Goal: Information Seeking & Learning: Learn about a topic

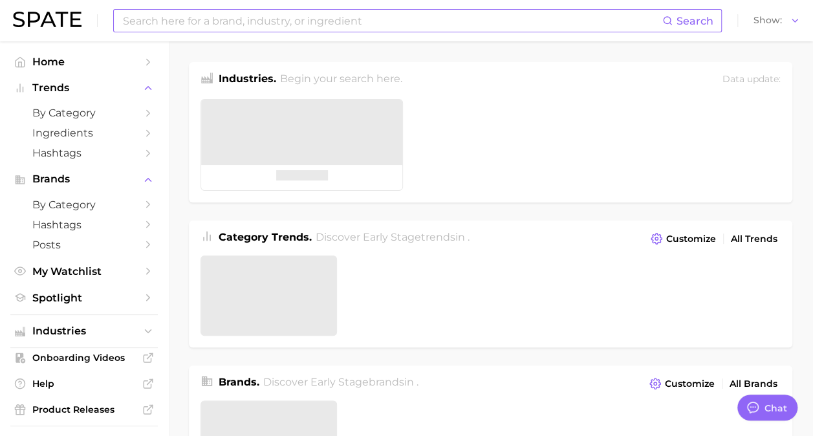
click at [302, 16] on input at bounding box center [392, 21] width 541 height 22
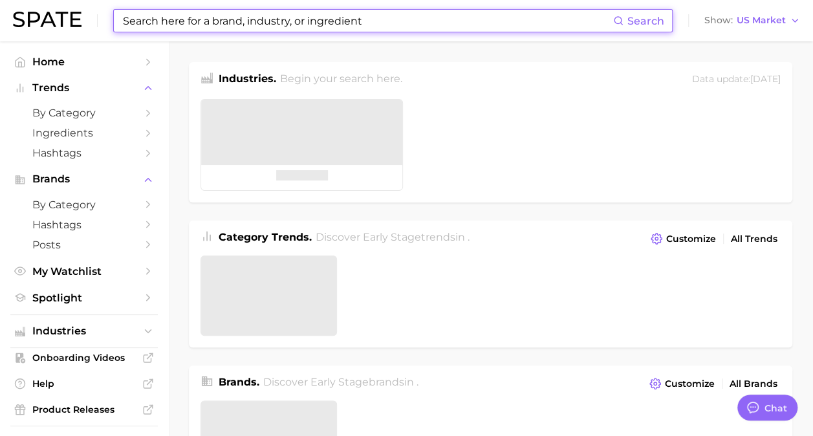
type textarea "x"
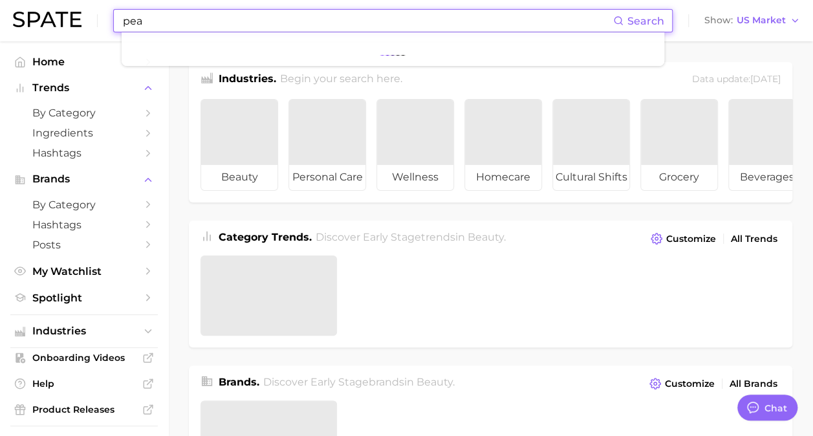
type input "pear"
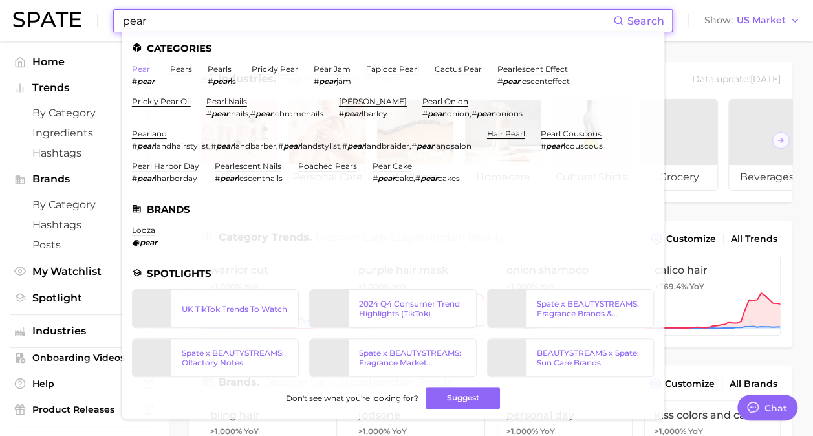
click at [141, 67] on link "pear" at bounding box center [141, 69] width 18 height 10
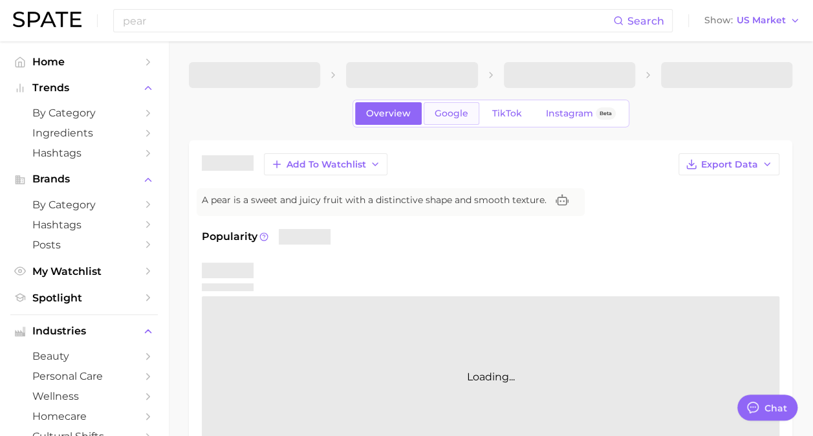
click at [453, 110] on span "Google" at bounding box center [452, 113] width 34 height 11
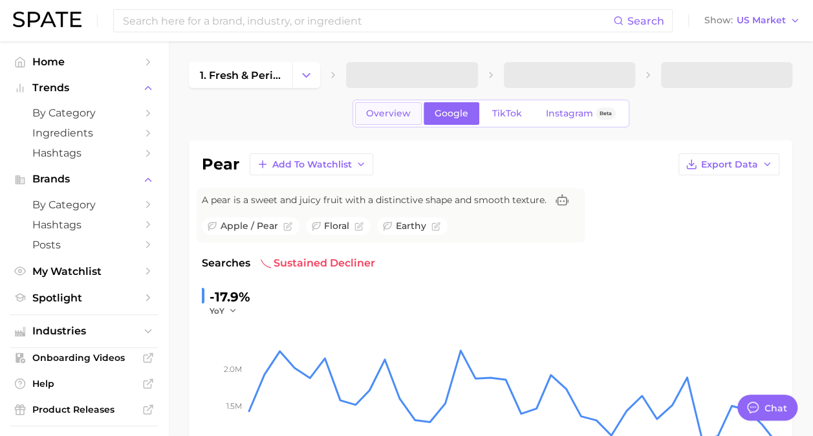
click at [390, 116] on span "Overview" at bounding box center [388, 113] width 45 height 11
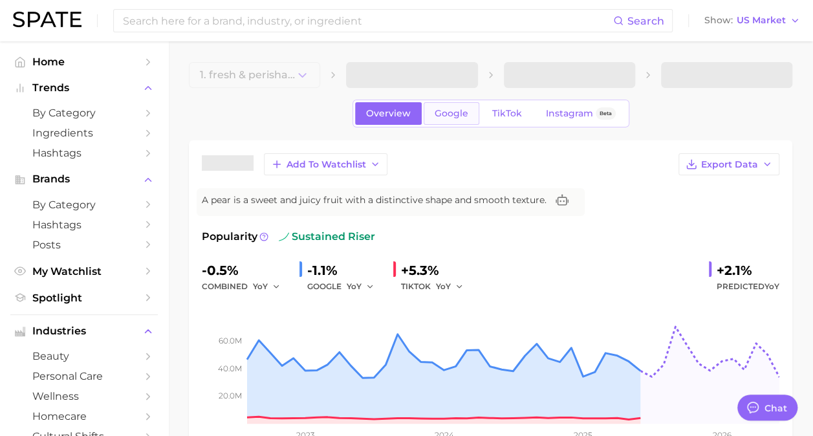
type textarea "x"
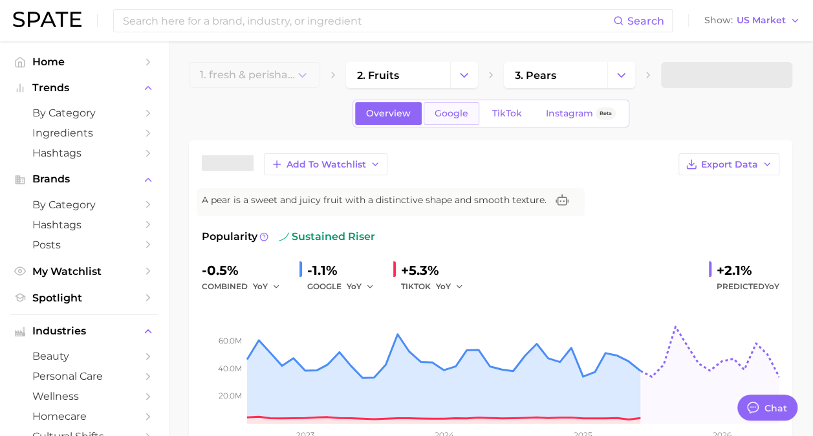
click at [463, 106] on link "Google" at bounding box center [452, 113] width 56 height 23
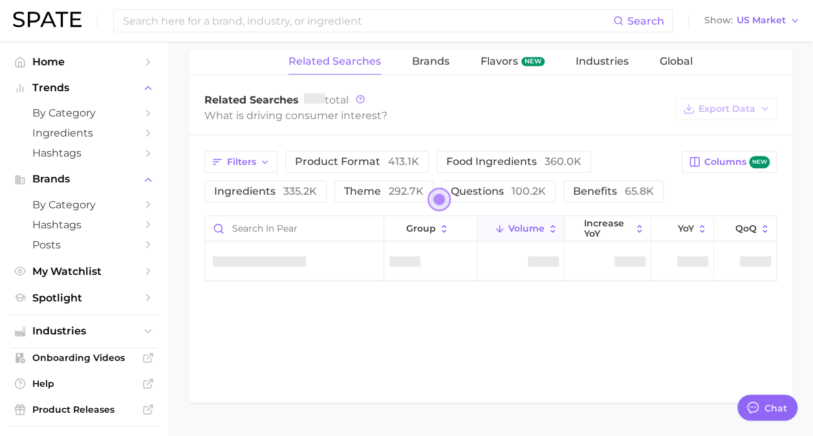
scroll to position [646, 0]
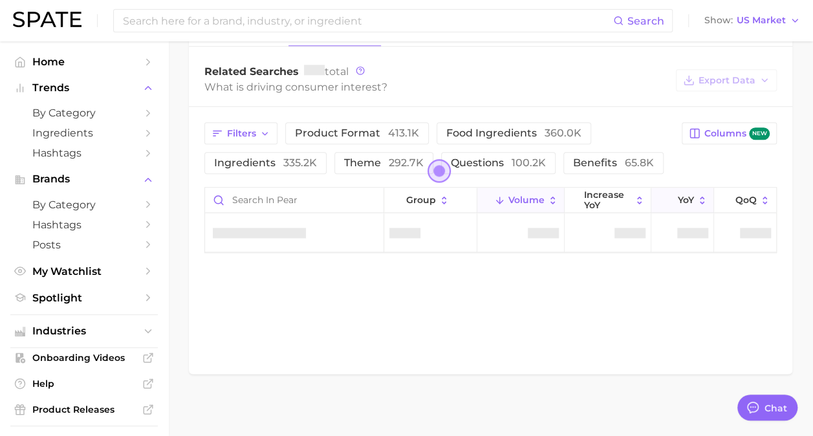
click at [683, 198] on span "YoY" at bounding box center [686, 200] width 16 height 10
click at [320, 197] on input "Search in pear" at bounding box center [294, 200] width 179 height 25
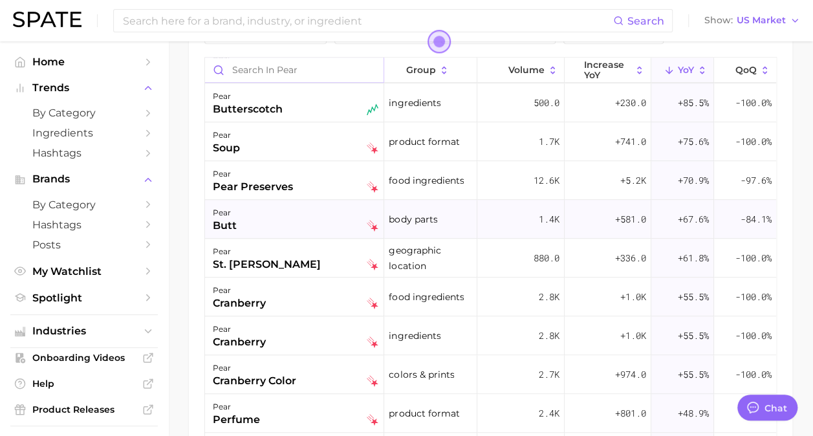
scroll to position [453, 0]
